Goal: Transaction & Acquisition: Purchase product/service

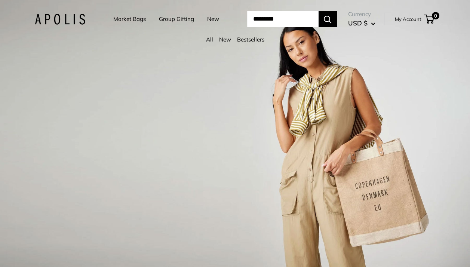
click at [121, 19] on link "Market Bags" at bounding box center [129, 19] width 33 height 10
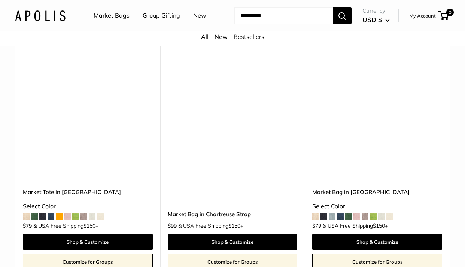
scroll to position [2278, 0]
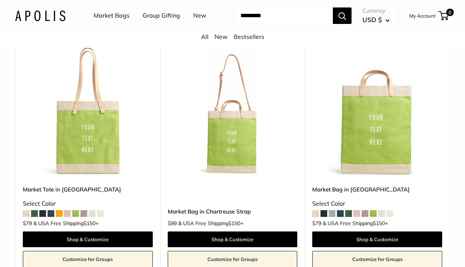
click at [0, 0] on img at bounding box center [0, 0] width 0 height 0
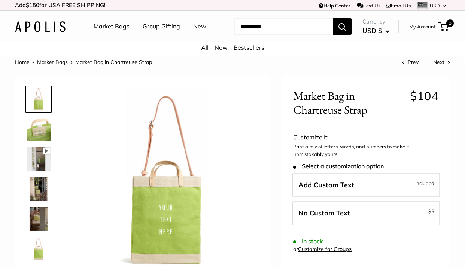
click at [36, 194] on img at bounding box center [39, 189] width 24 height 24
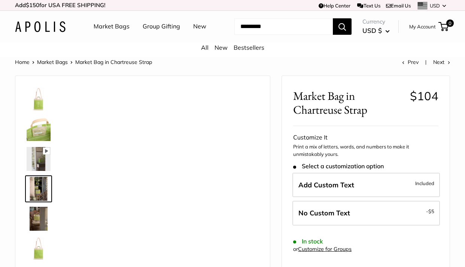
click at [121, 28] on link "Market Bags" at bounding box center [112, 26] width 36 height 11
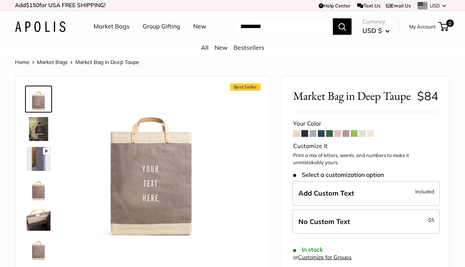
click at [347, 137] on span at bounding box center [345, 133] width 7 height 7
click at [372, 137] on span at bounding box center [370, 133] width 7 height 7
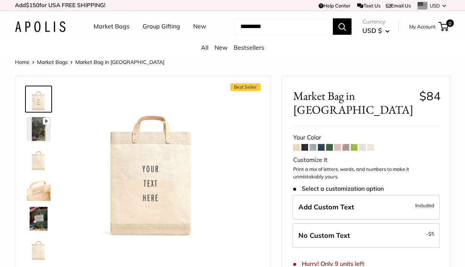
click at [267, 23] on input "Search..." at bounding box center [283, 26] width 98 height 16
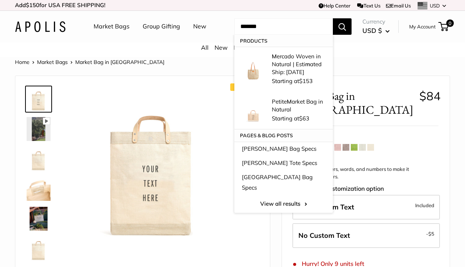
type input "*******"
click at [342, 26] on button "Search" at bounding box center [342, 26] width 19 height 16
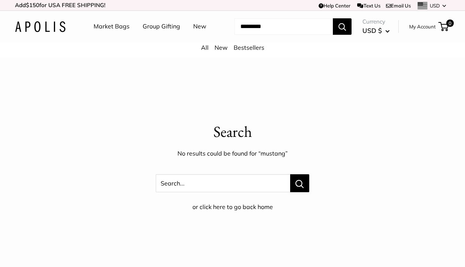
click at [119, 28] on link "Market Bags" at bounding box center [112, 26] width 36 height 11
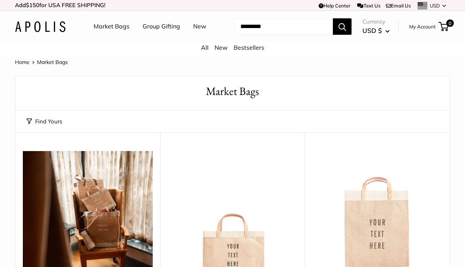
click at [42, 119] on button "Find Yours" at bounding box center [45, 121] width 36 height 10
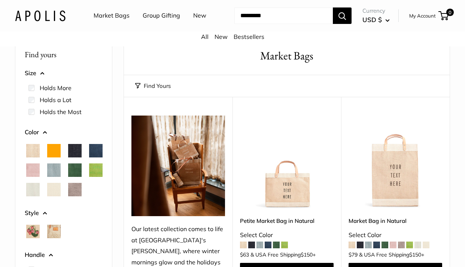
scroll to position [38, 0]
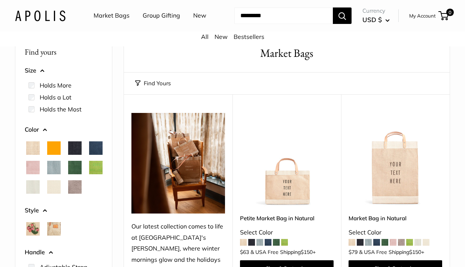
click at [68, 194] on span "Taupe" at bounding box center [74, 186] width 13 height 13
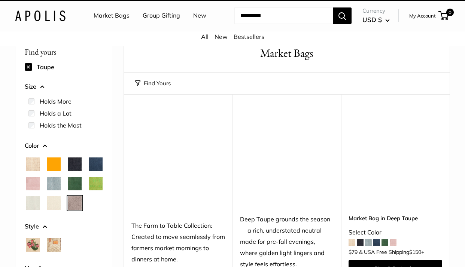
scroll to position [20, 0]
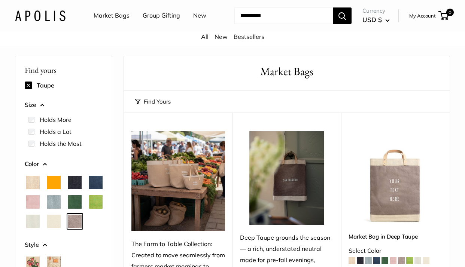
click at [33, 174] on div at bounding box center [64, 202] width 84 height 58
click at [35, 185] on span "Natural" at bounding box center [32, 182] width 13 height 13
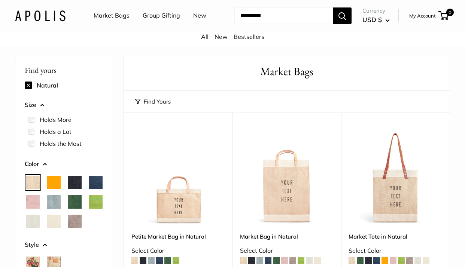
click at [60, 181] on span "Orange" at bounding box center [53, 182] width 13 height 13
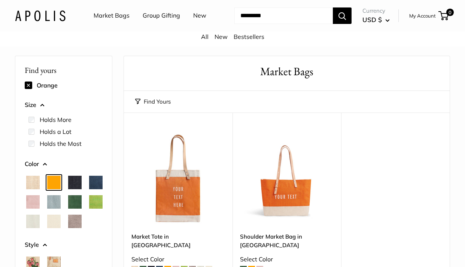
click at [74, 180] on span "Black" at bounding box center [74, 182] width 13 height 13
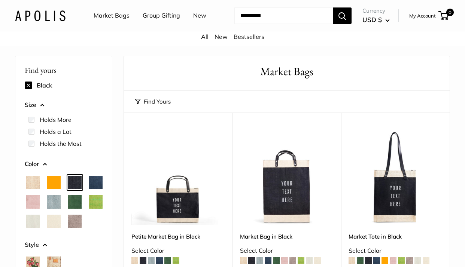
click at [79, 190] on div at bounding box center [64, 202] width 84 height 58
click at [61, 197] on span "Cool Gray" at bounding box center [53, 201] width 13 height 13
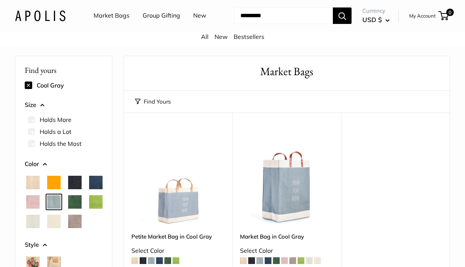
click at [40, 200] on span "Blush" at bounding box center [32, 201] width 13 height 13
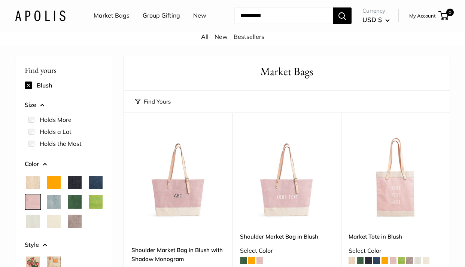
click at [89, 189] on span "Navy" at bounding box center [95, 182] width 13 height 13
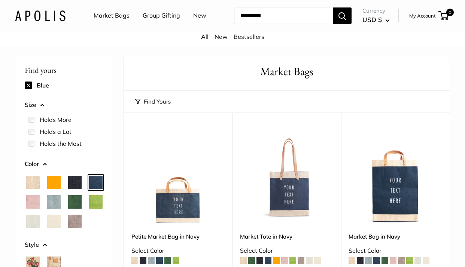
click at [68, 209] on span "Field Green" at bounding box center [74, 201] width 13 height 13
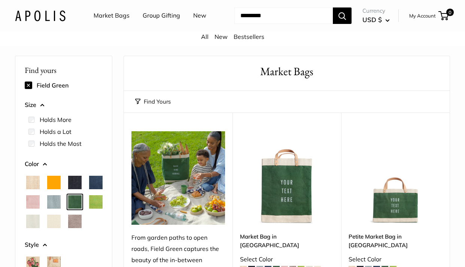
click at [89, 209] on span "Chartreuse" at bounding box center [95, 201] width 13 height 13
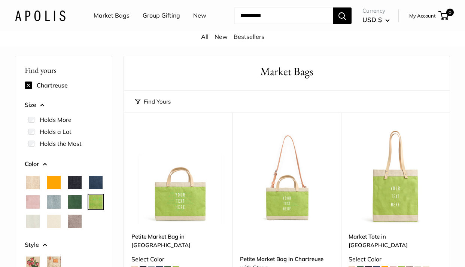
click at [40, 221] on span "Dove" at bounding box center [32, 221] width 13 height 13
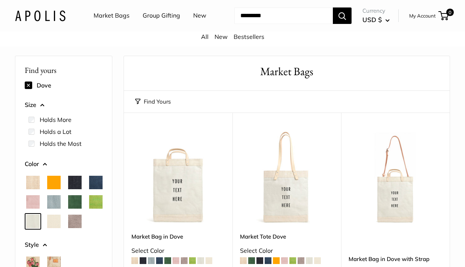
click at [47, 228] on span "Oat" at bounding box center [53, 221] width 13 height 13
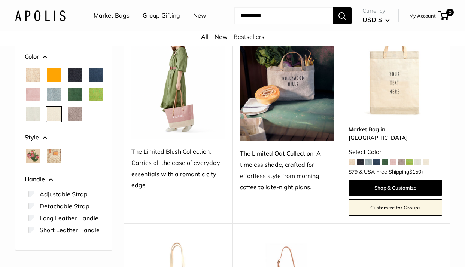
scroll to position [92, 0]
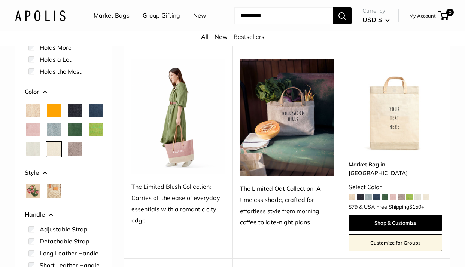
click at [68, 156] on span "Taupe" at bounding box center [74, 149] width 13 height 13
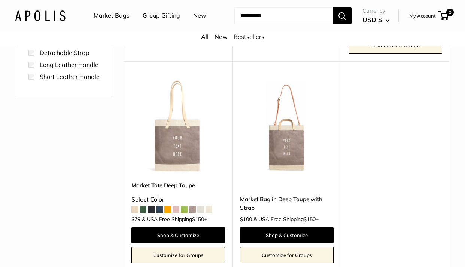
scroll to position [269, 0]
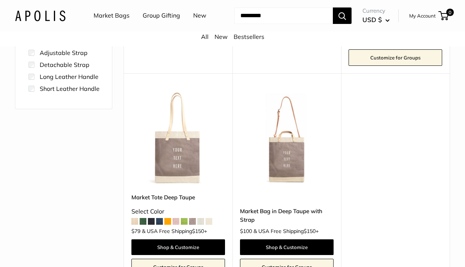
click at [0, 0] on img at bounding box center [0, 0] width 0 height 0
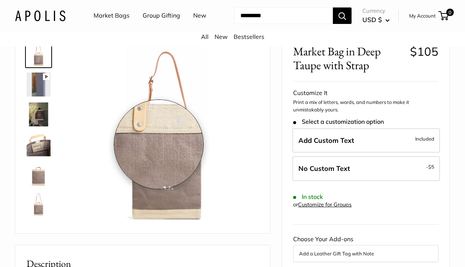
scroll to position [46, 0]
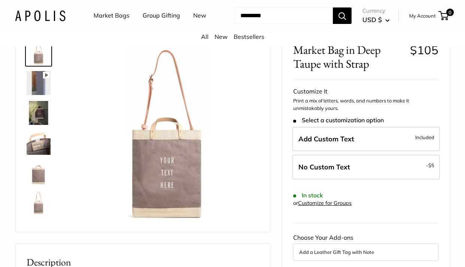
click at [33, 107] on img at bounding box center [39, 113] width 24 height 24
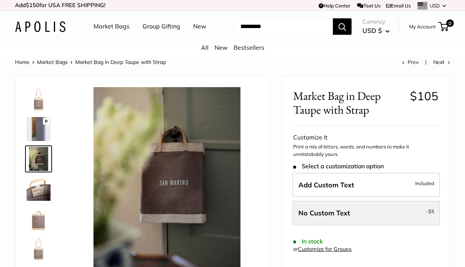
scroll to position [0, 0]
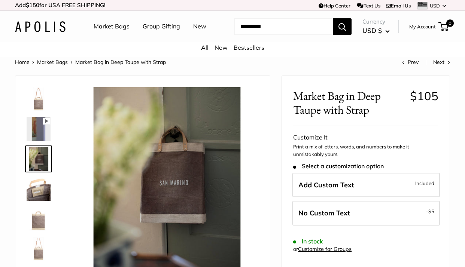
click at [38, 98] on img at bounding box center [39, 99] width 24 height 24
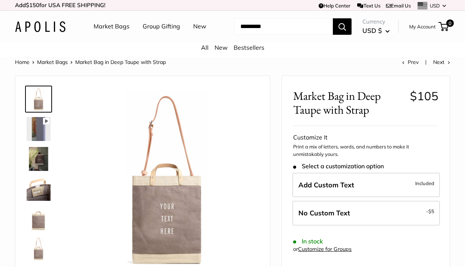
click at [198, 23] on link "New" at bounding box center [199, 26] width 13 height 11
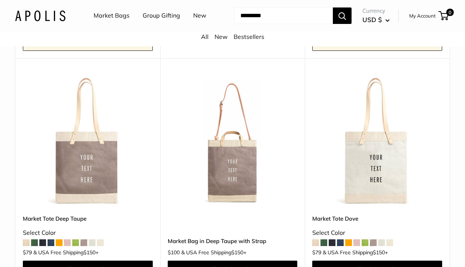
scroll to position [1269, 0]
